Goal: Check status: Check status

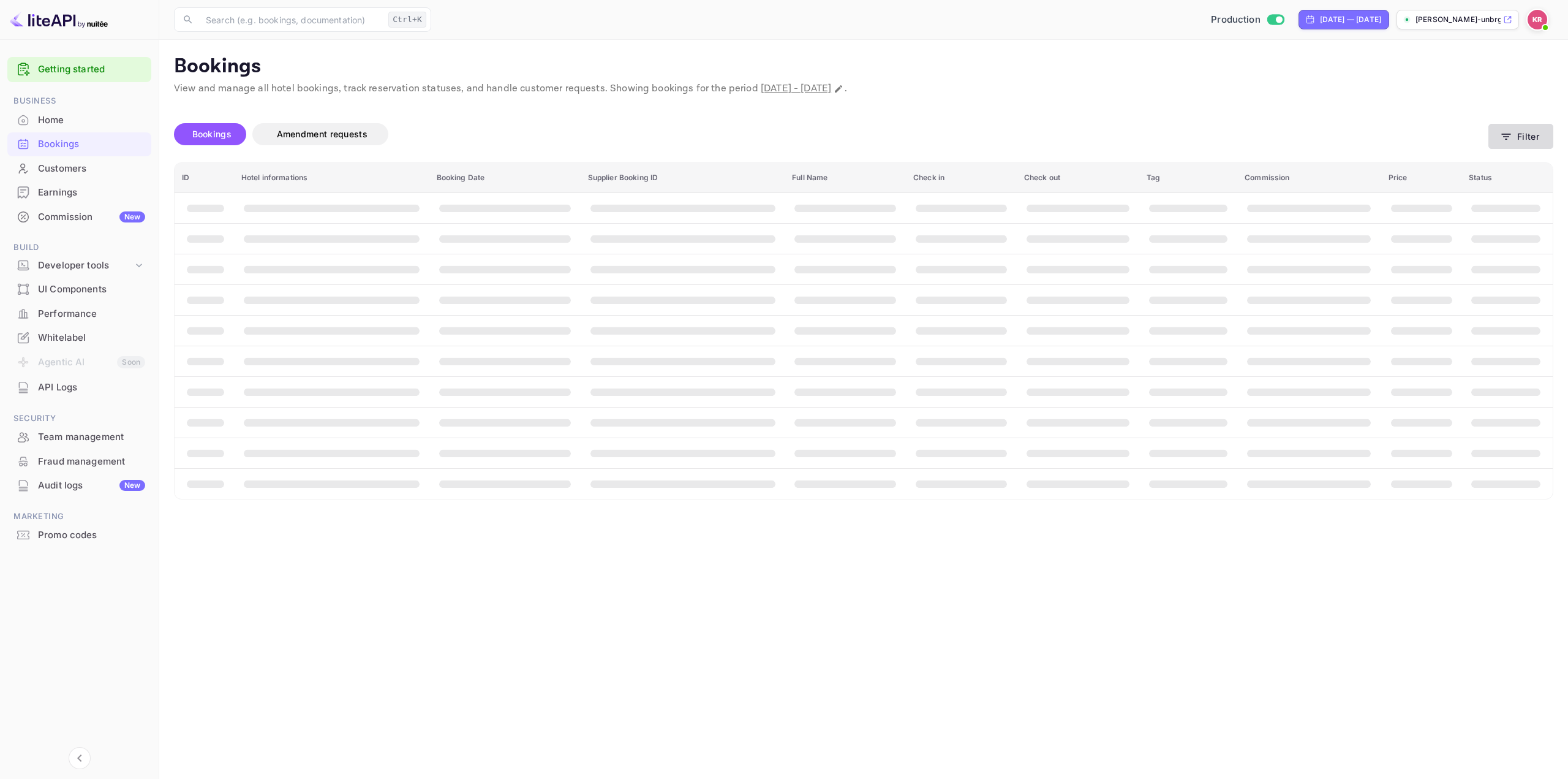
click at [1508, 140] on icon "button" at bounding box center [1506, 137] width 12 height 12
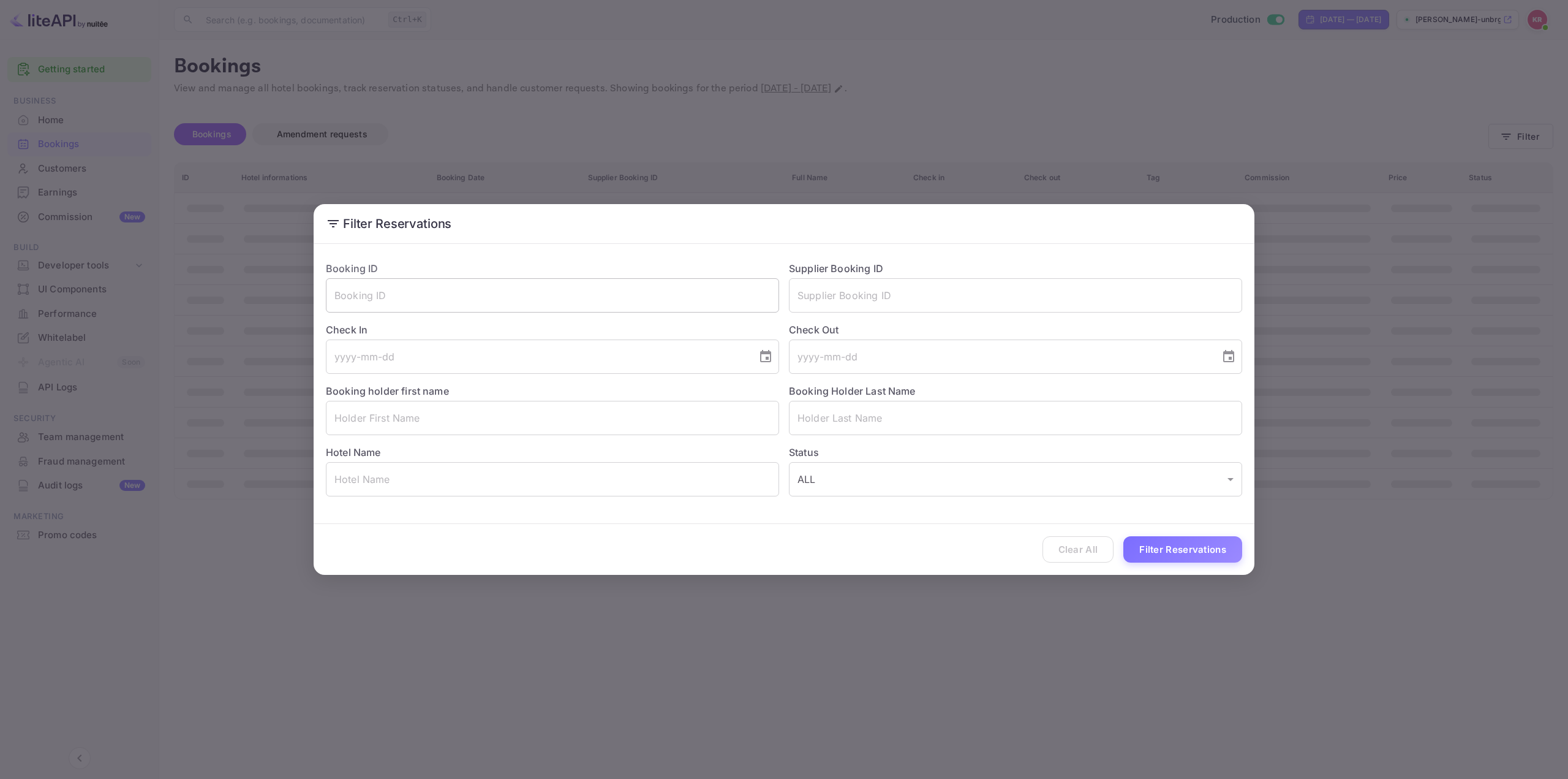
click at [658, 301] on input "text" at bounding box center [553, 295] width 453 height 35
paste input "rx4bRwCvE"
type input "rx4bRwCvE"
click at [1148, 541] on button "Filter Reservations" at bounding box center [1183, 550] width 119 height 26
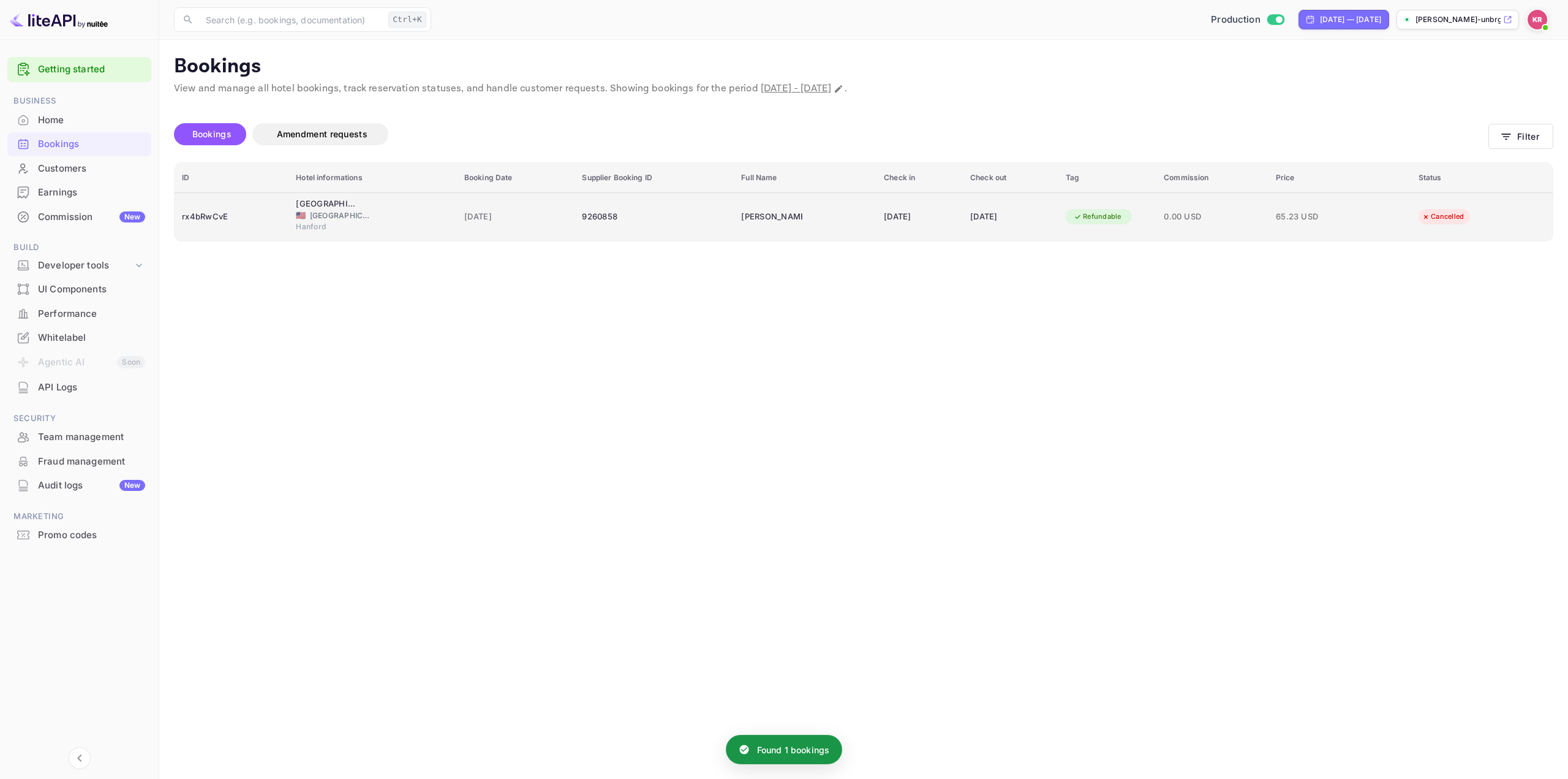
click at [961, 214] on td "10 Sep 2025" at bounding box center [920, 217] width 87 height 49
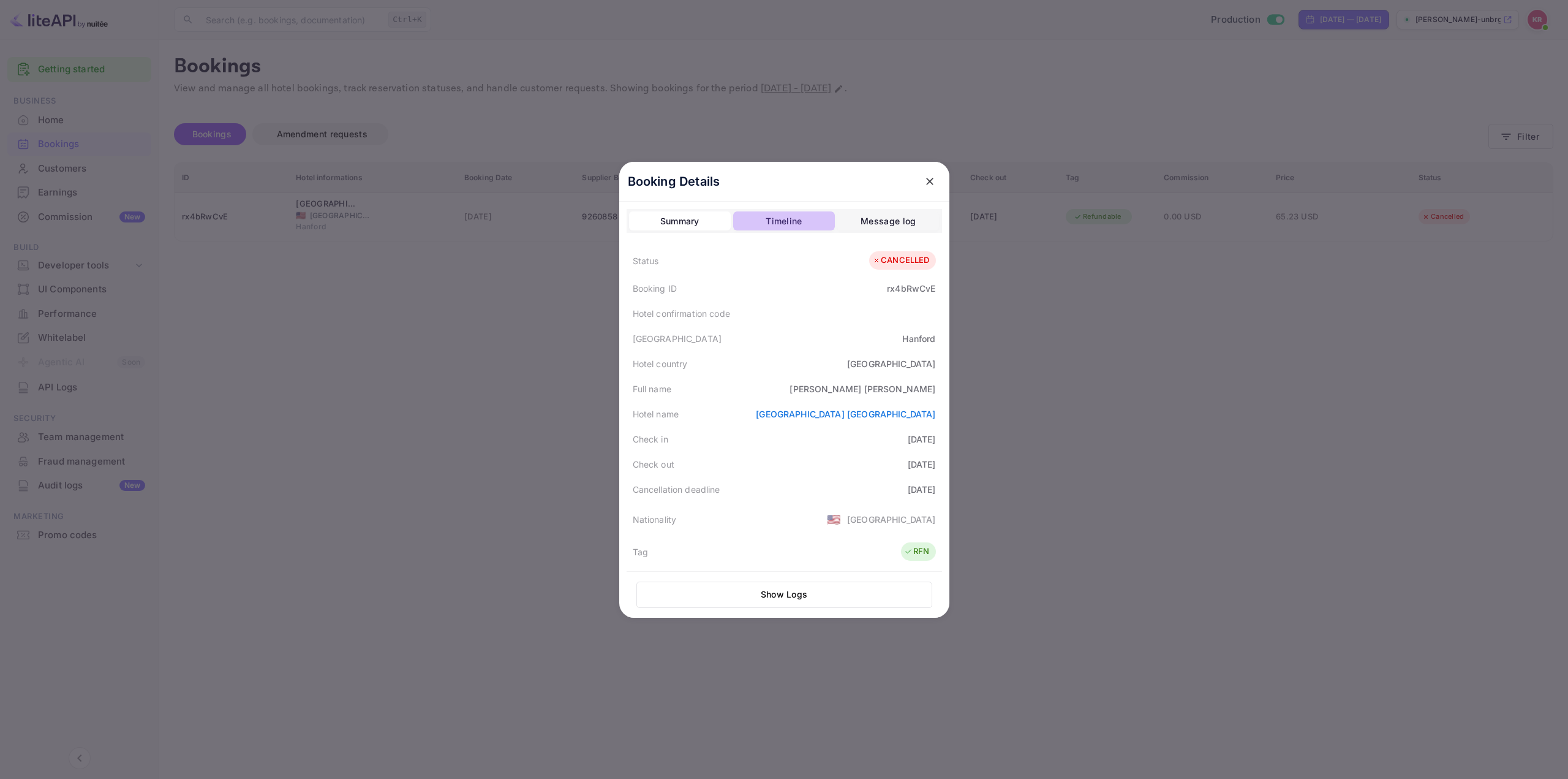
click at [766, 222] on div "Timeline" at bounding box center [783, 221] width 36 height 15
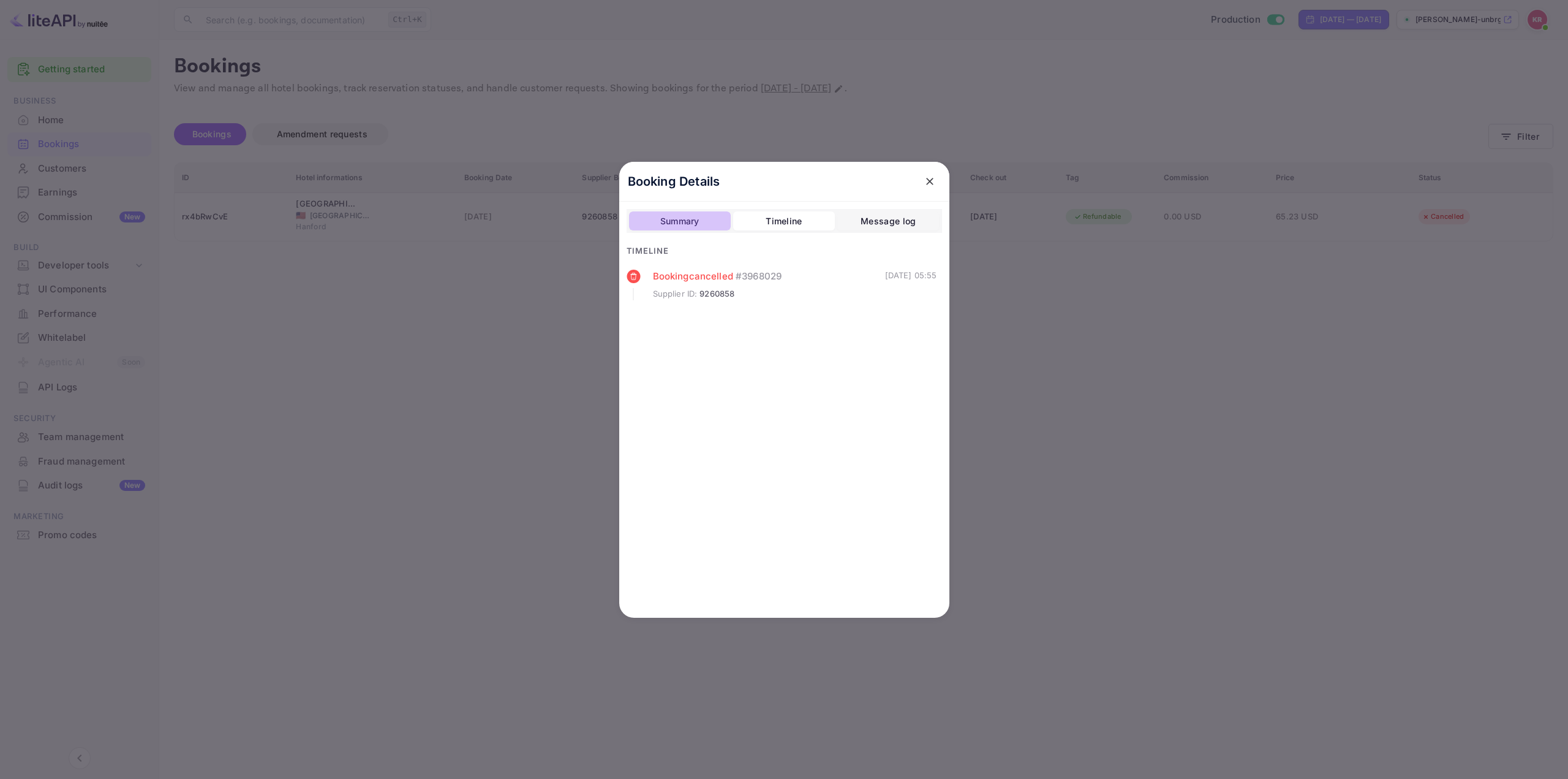
click at [683, 220] on div "Summary" at bounding box center [680, 221] width 39 height 15
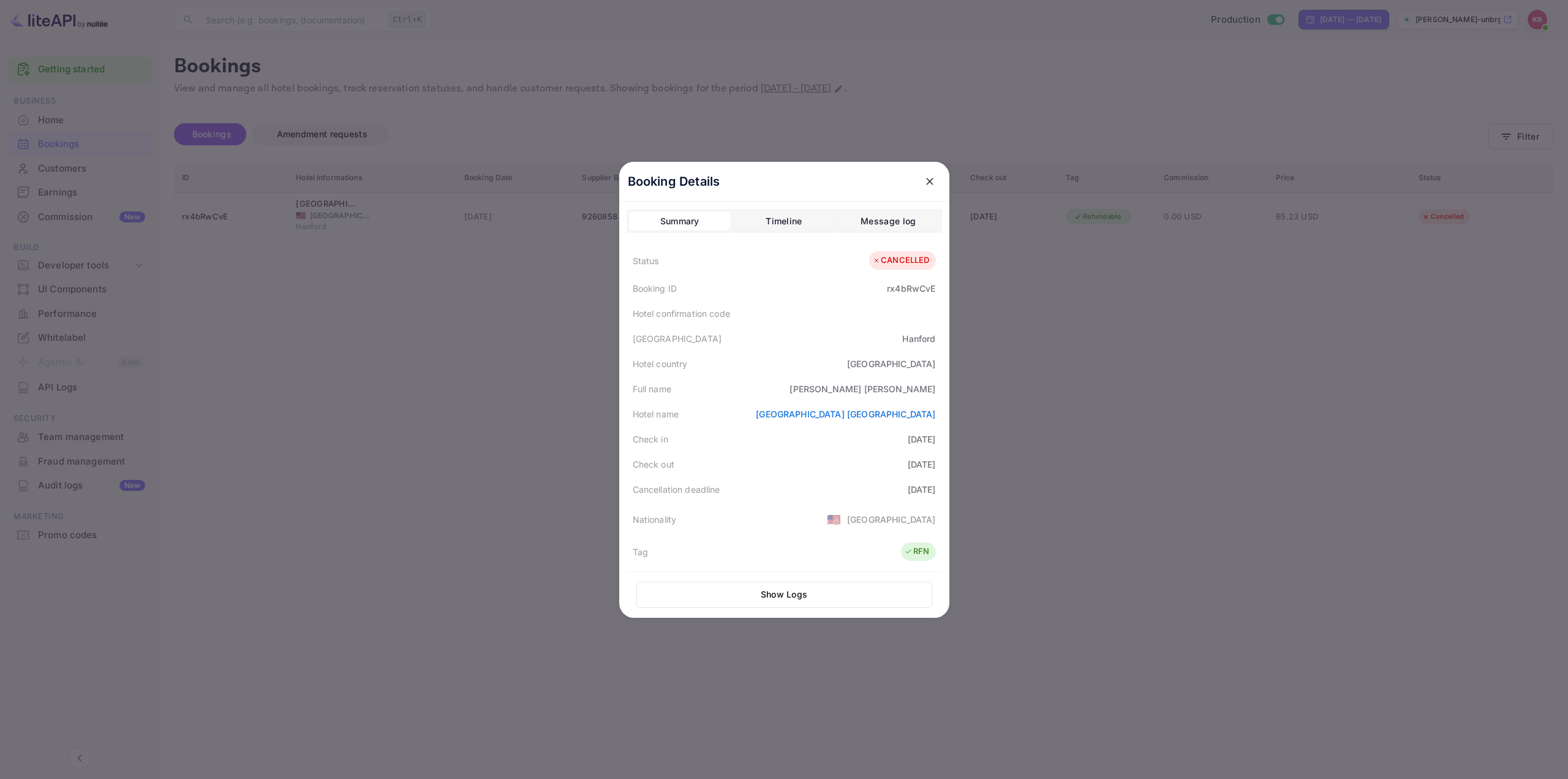
click at [1175, 410] on div at bounding box center [784, 390] width 1568 height 779
